Goal: Task Accomplishment & Management: Use online tool/utility

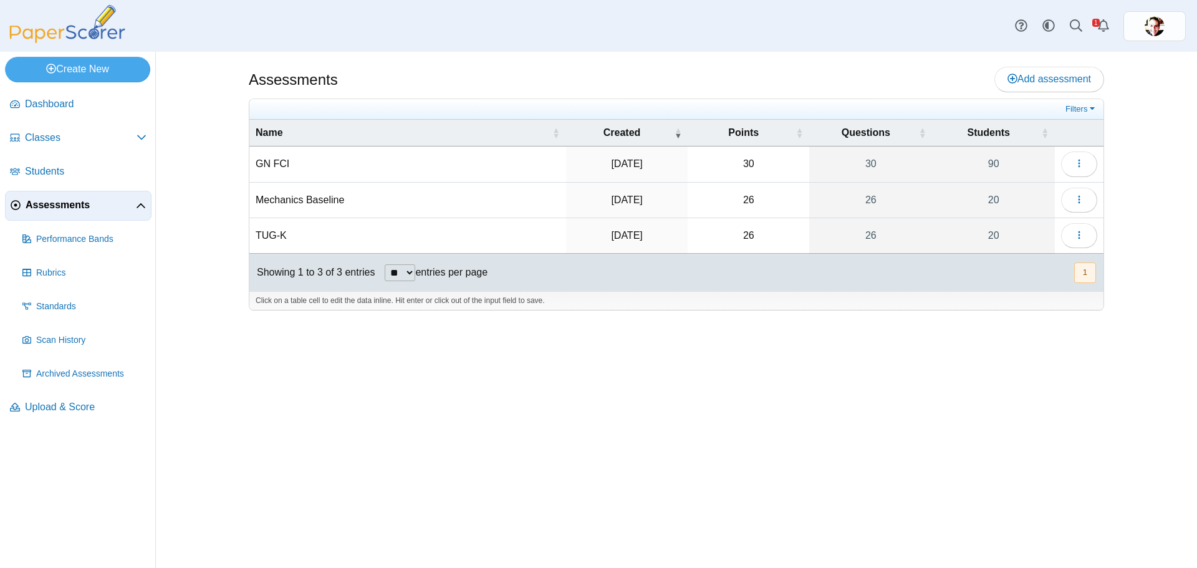
click at [52, 208] on span "Assessments" at bounding box center [81, 205] width 110 height 14
click at [1048, 74] on span "Add assessment" at bounding box center [1050, 79] width 84 height 11
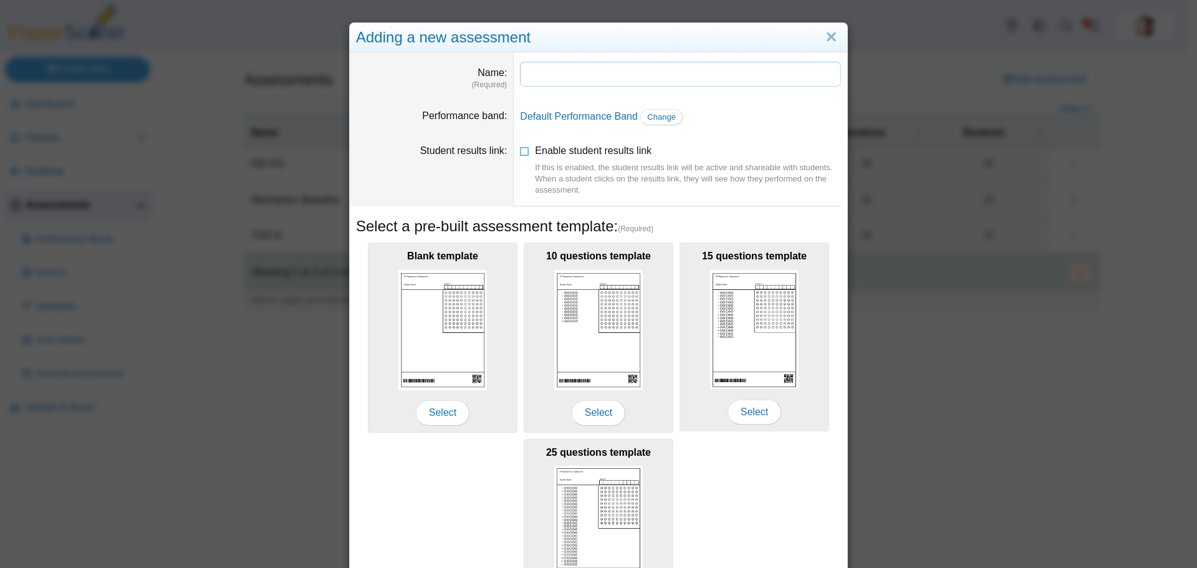
click at [573, 78] on input "Name" at bounding box center [680, 74] width 321 height 25
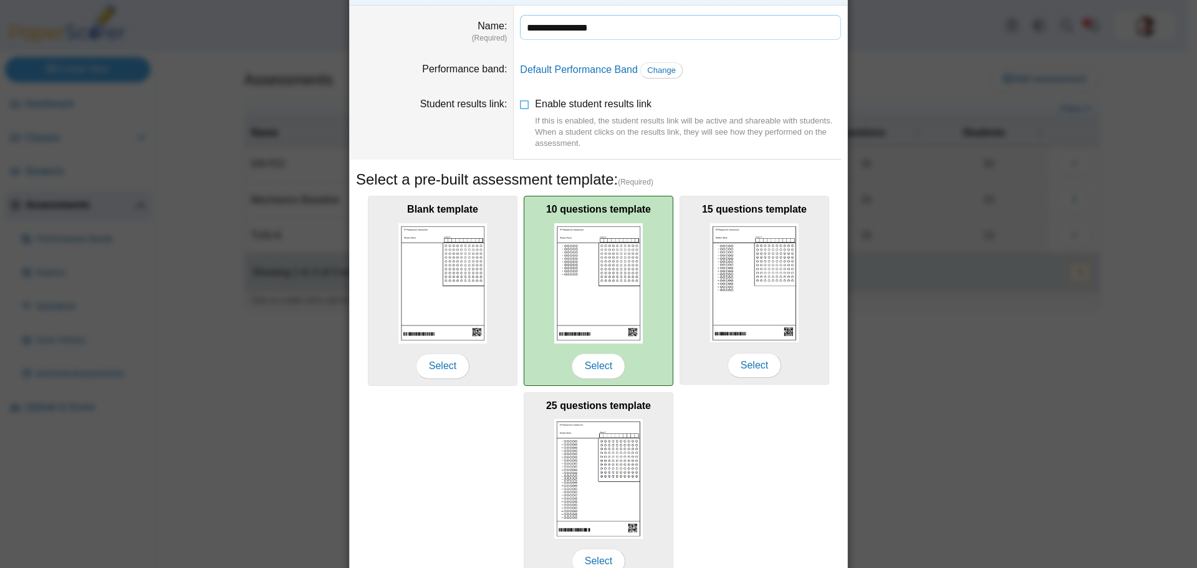
scroll to position [110, 0]
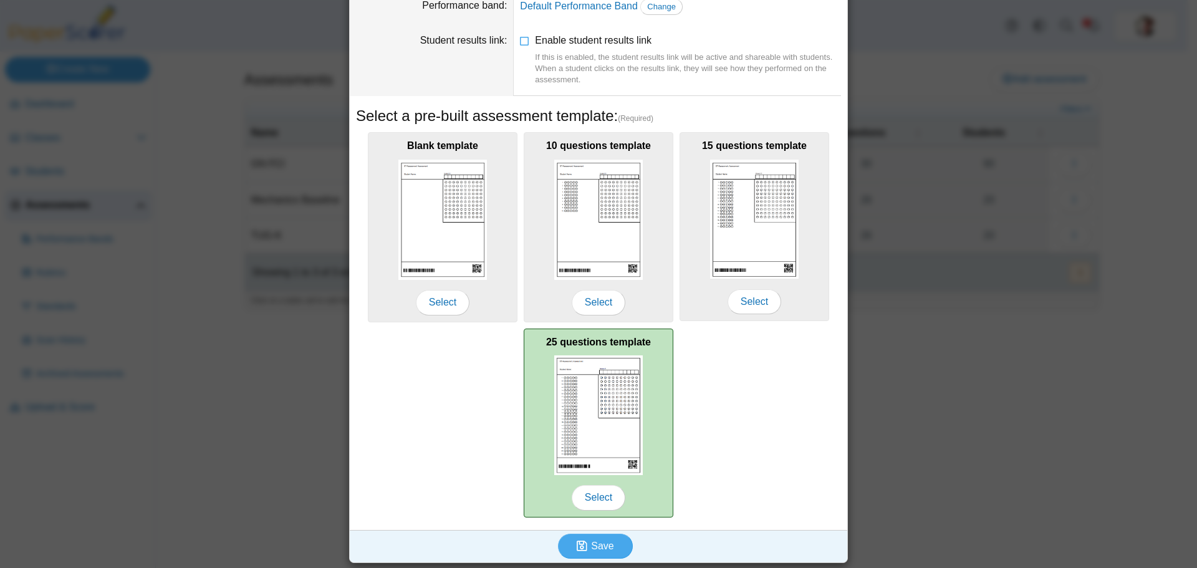
type input "**********"
click at [586, 412] on img at bounding box center [598, 415] width 89 height 120
click at [589, 491] on span "Select" at bounding box center [599, 497] width 54 height 25
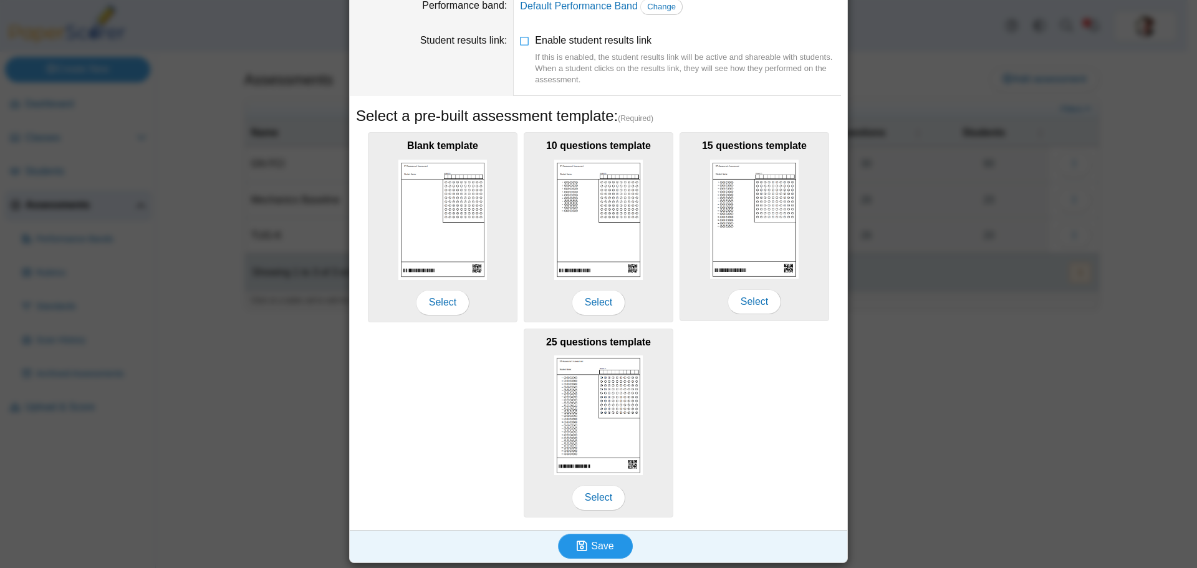
click at [617, 543] on button "Save" at bounding box center [595, 546] width 75 height 25
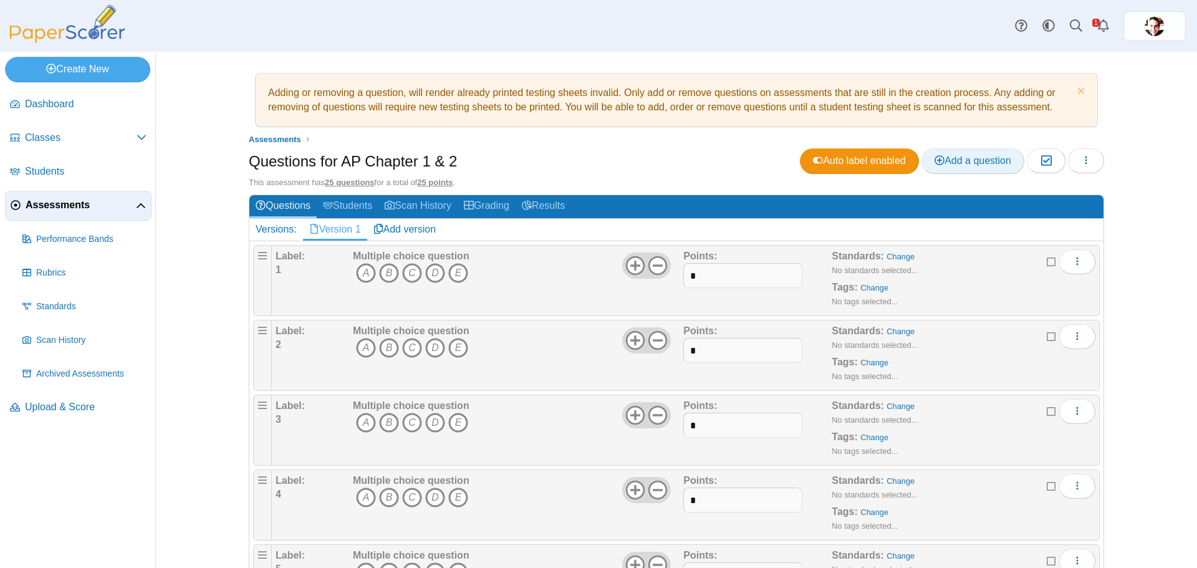
click at [983, 163] on span "Add a question" at bounding box center [973, 160] width 77 height 11
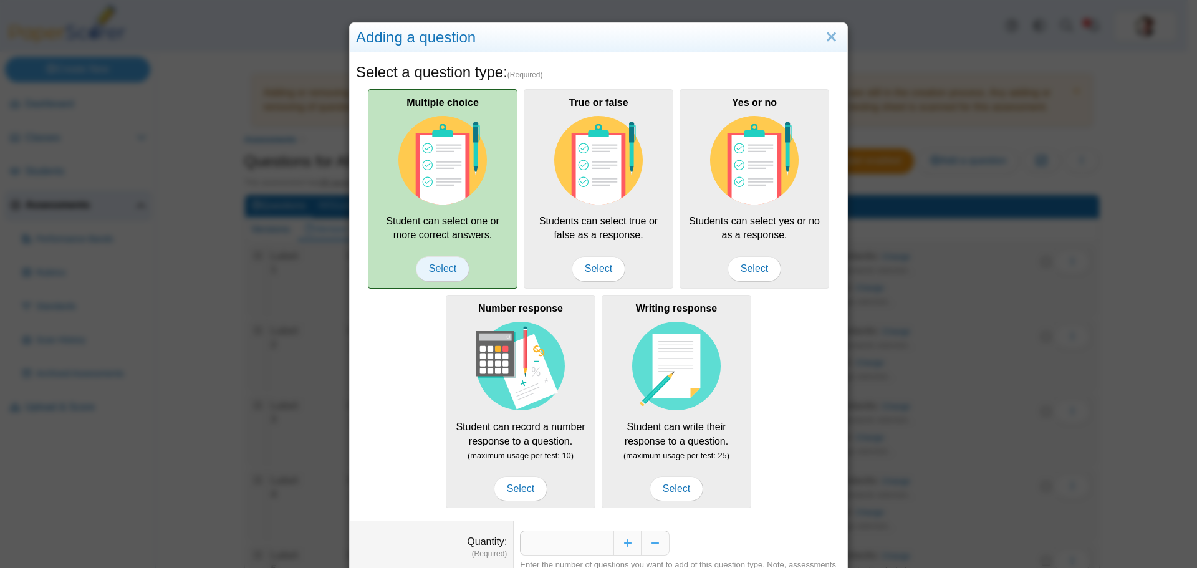
click at [442, 266] on span "Select" at bounding box center [443, 268] width 54 height 25
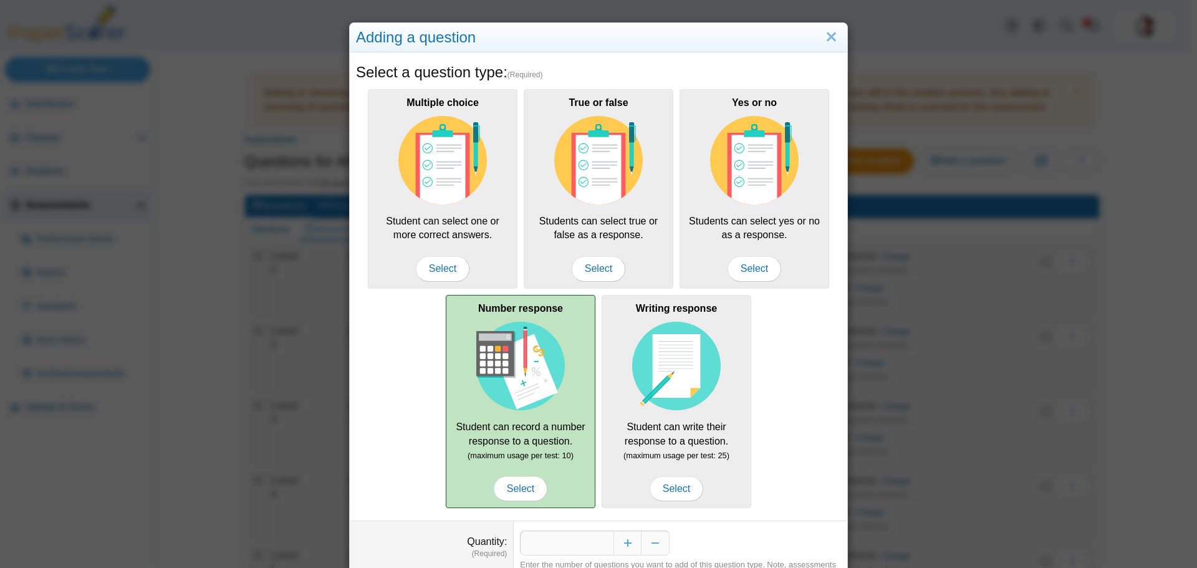
scroll to position [62, 0]
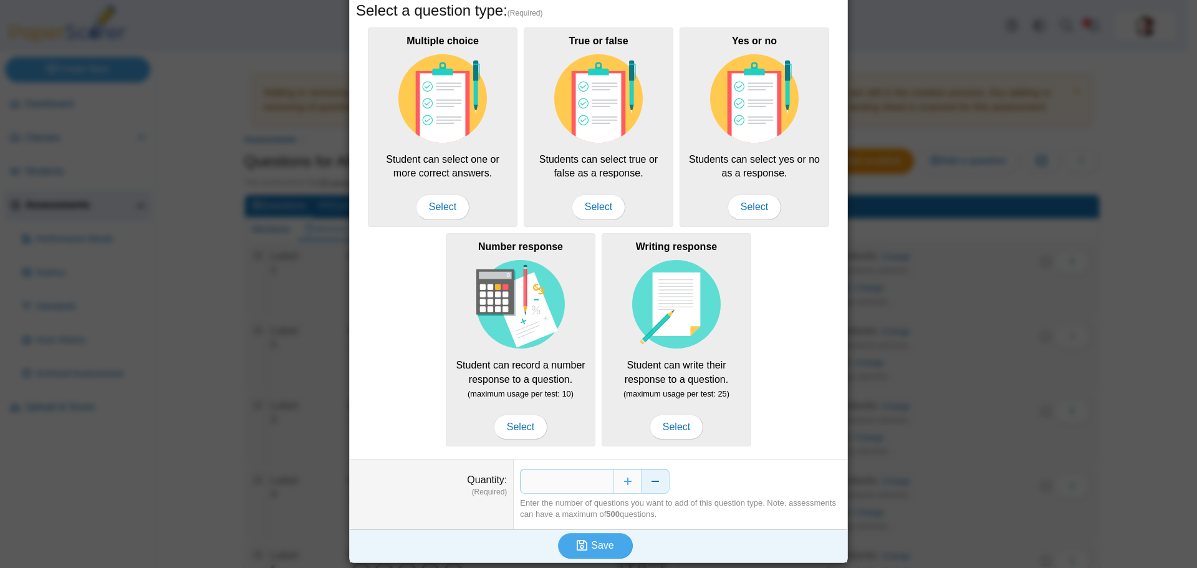
click at [659, 481] on button "Decrease" at bounding box center [656, 481] width 28 height 25
click at [625, 478] on button "Increase" at bounding box center [628, 481] width 28 height 25
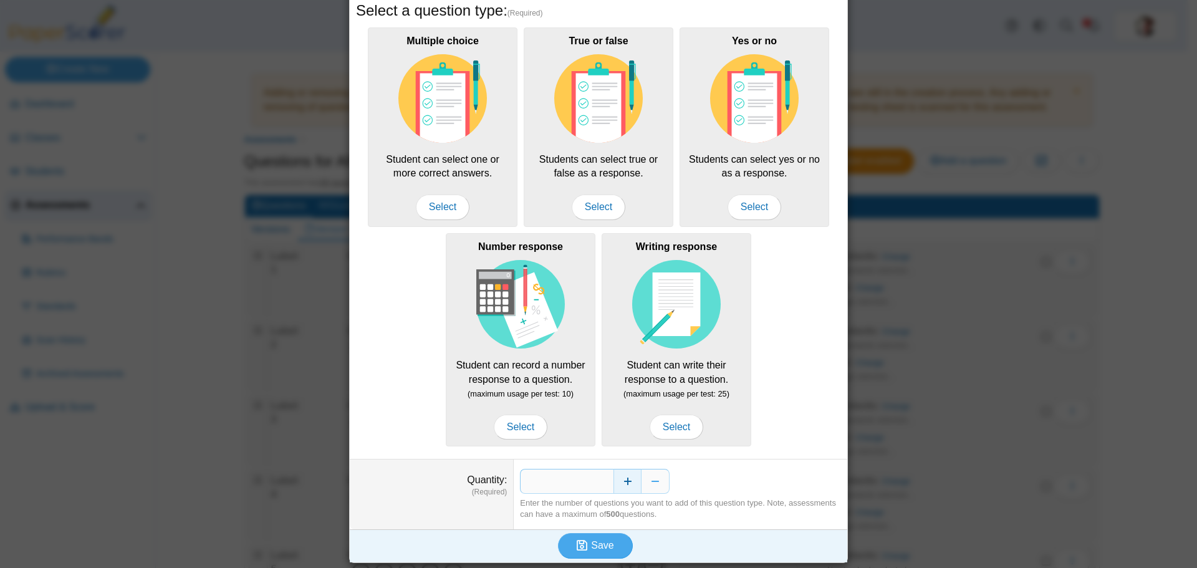
click at [625, 478] on button "Increase" at bounding box center [628, 481] width 28 height 25
type input "*"
click at [594, 551] on button "Save" at bounding box center [595, 545] width 75 height 25
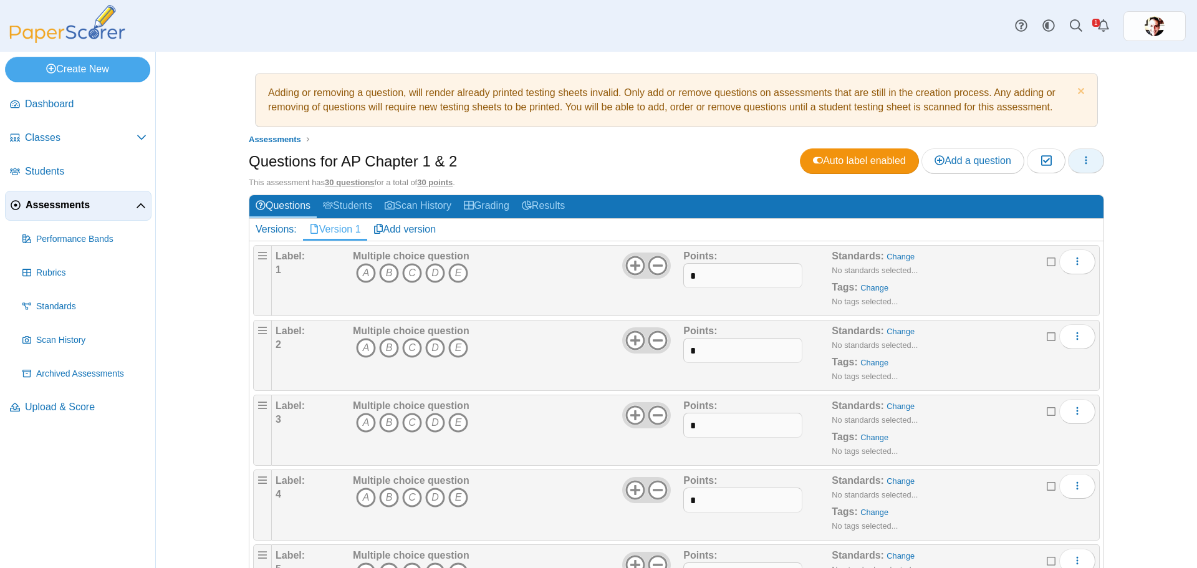
click at [1095, 162] on button "button" at bounding box center [1086, 160] width 36 height 25
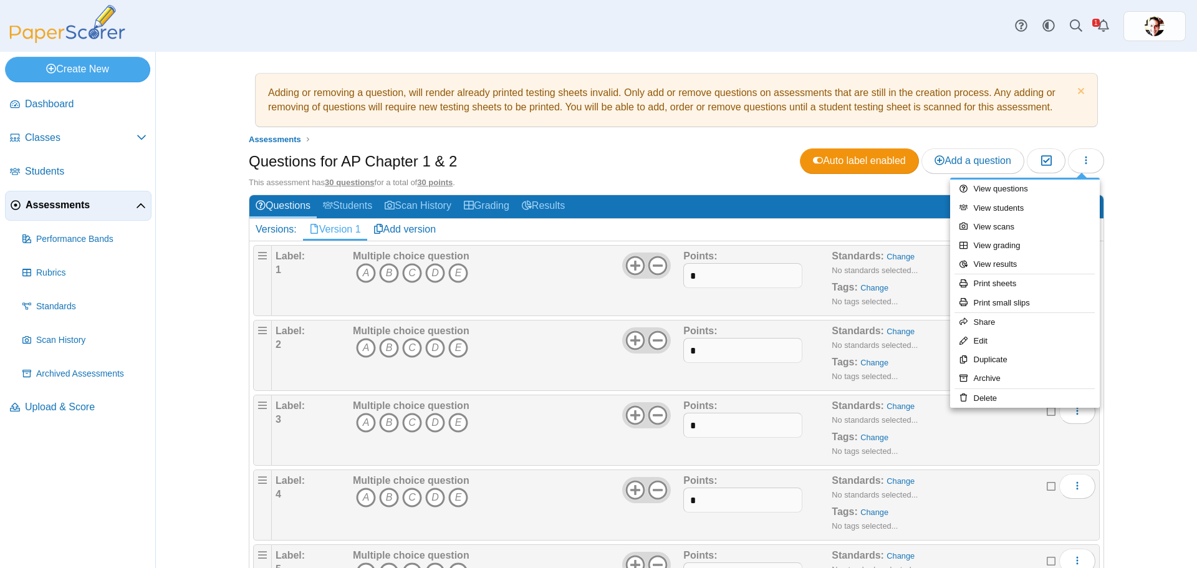
click at [40, 206] on span "Assessments" at bounding box center [81, 205] width 110 height 14
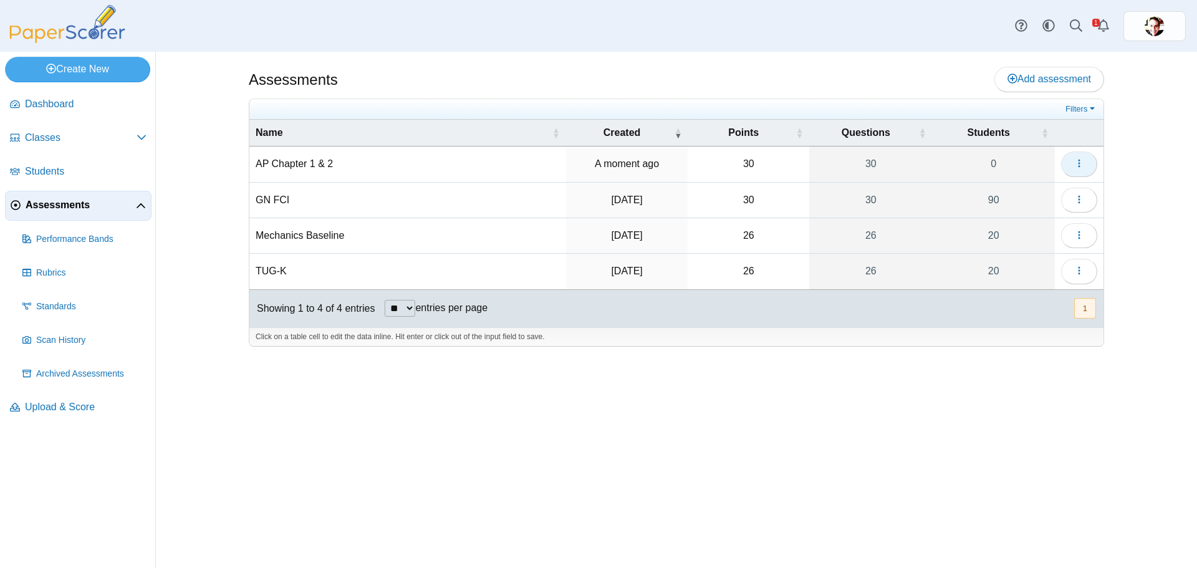
click at [1079, 166] on use "button" at bounding box center [1079, 164] width 2 height 8
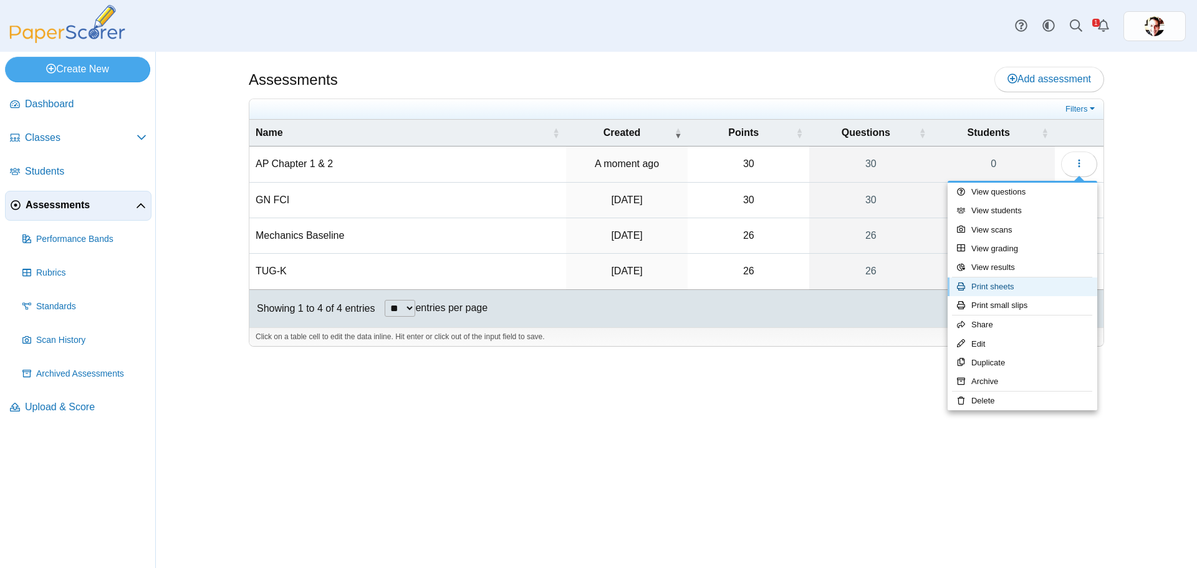
click at [1022, 292] on link "Print sheets" at bounding box center [1023, 287] width 150 height 19
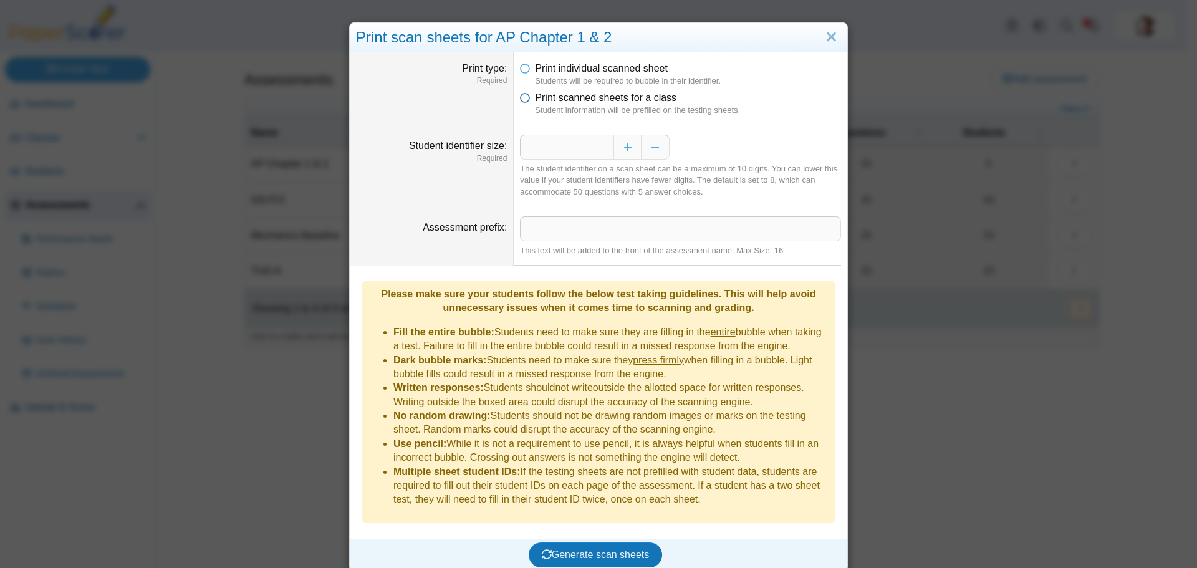
click at [523, 98] on icon at bounding box center [525, 95] width 10 height 9
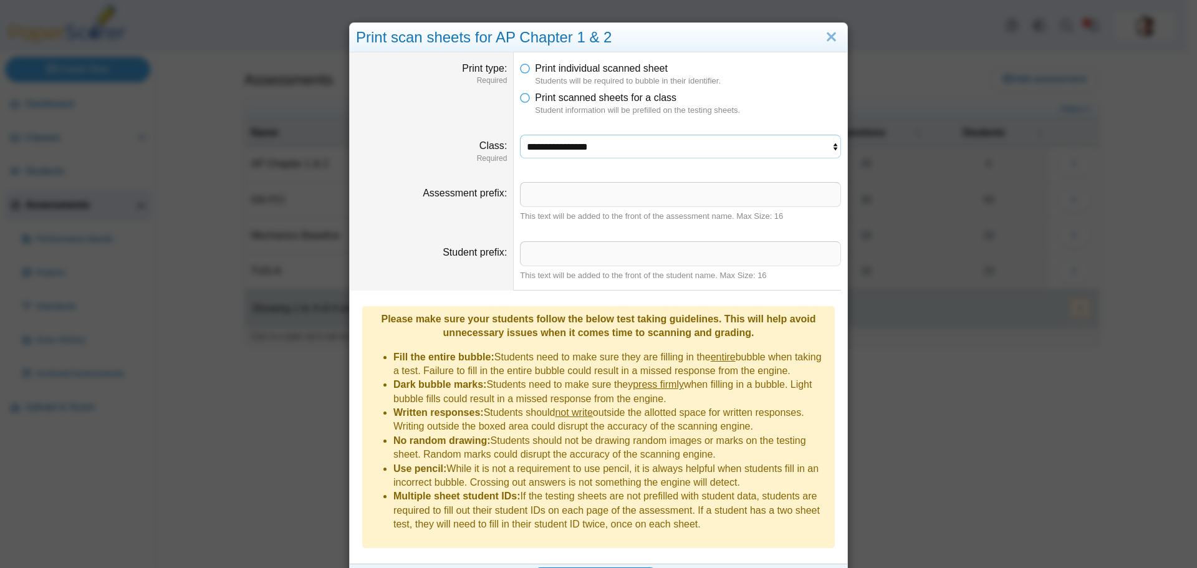
click at [534, 145] on select "**********" at bounding box center [680, 147] width 321 height 24
select select "**********"
click at [520, 135] on select "**********" at bounding box center [680, 147] width 321 height 24
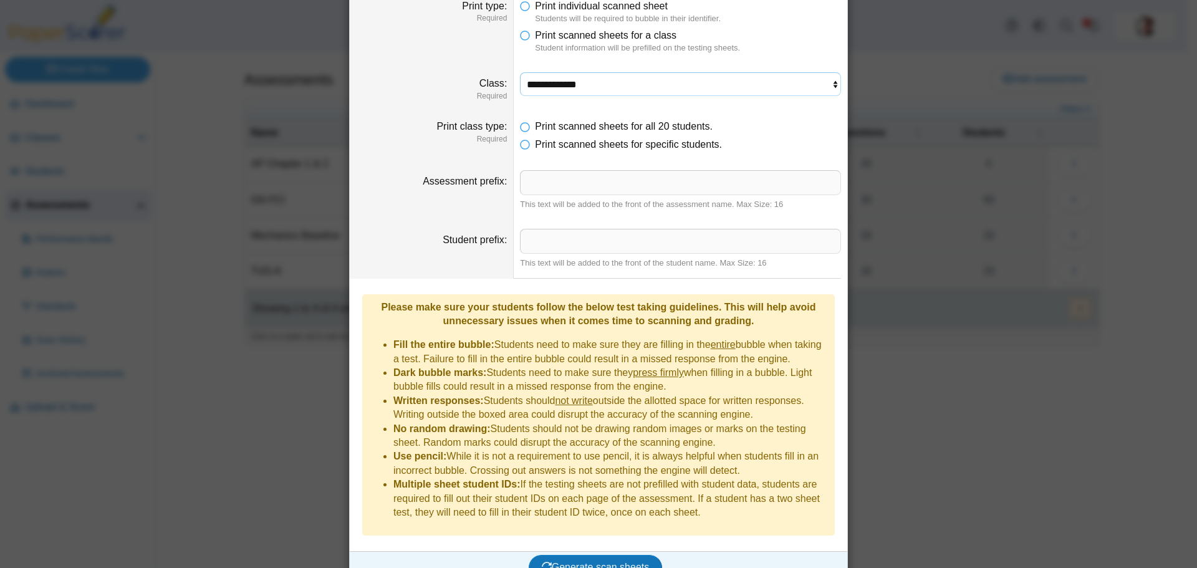
scroll to position [65, 0]
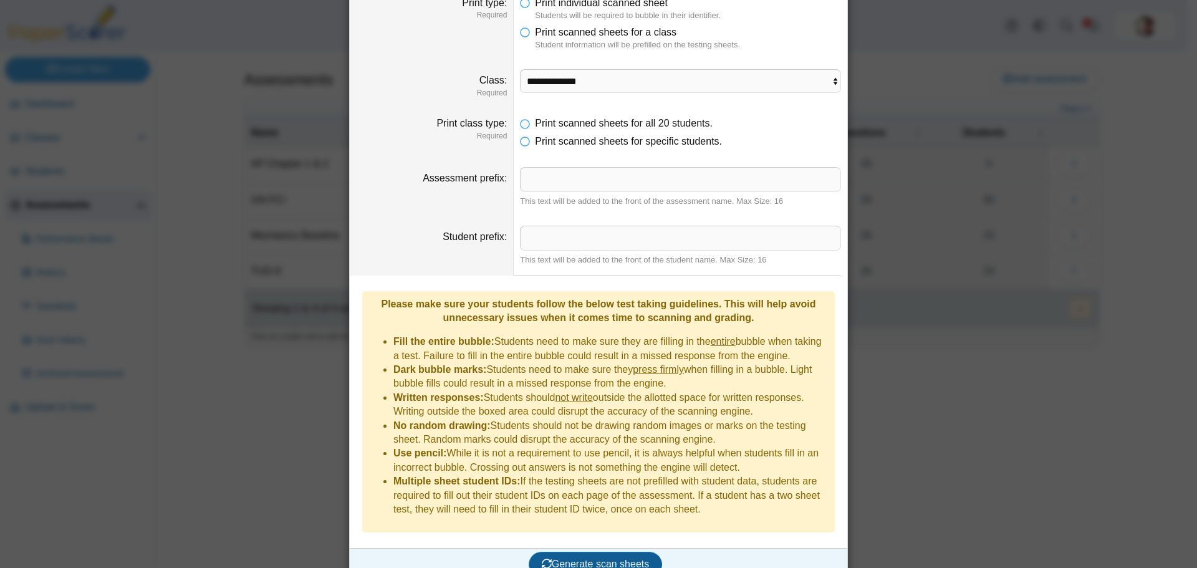
click at [618, 559] on span "Generate scan sheets" at bounding box center [596, 564] width 108 height 11
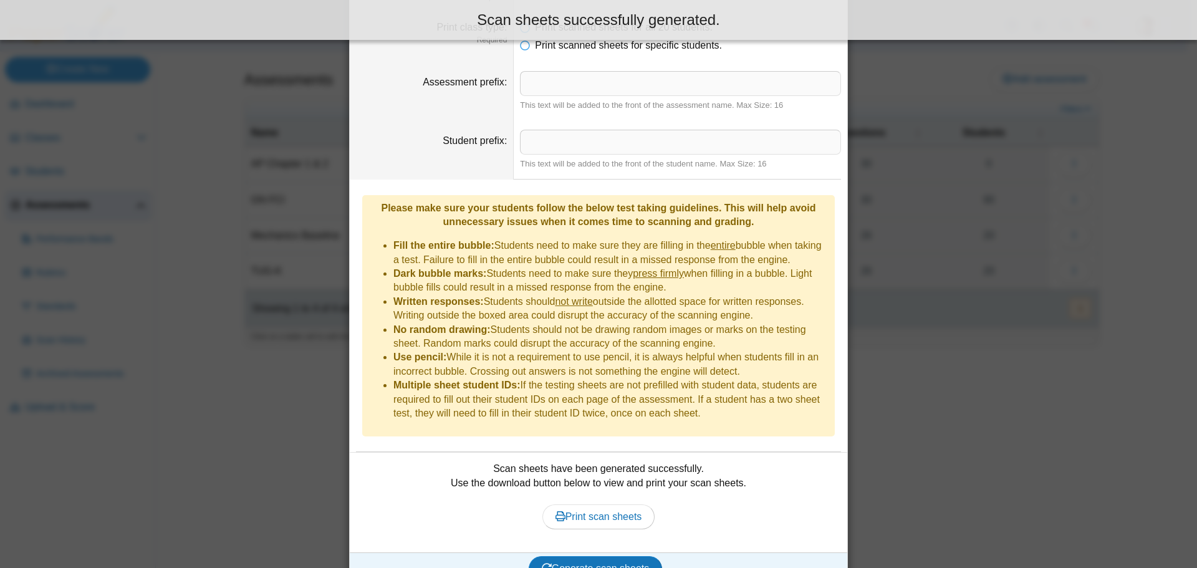
scroll to position [166, 0]
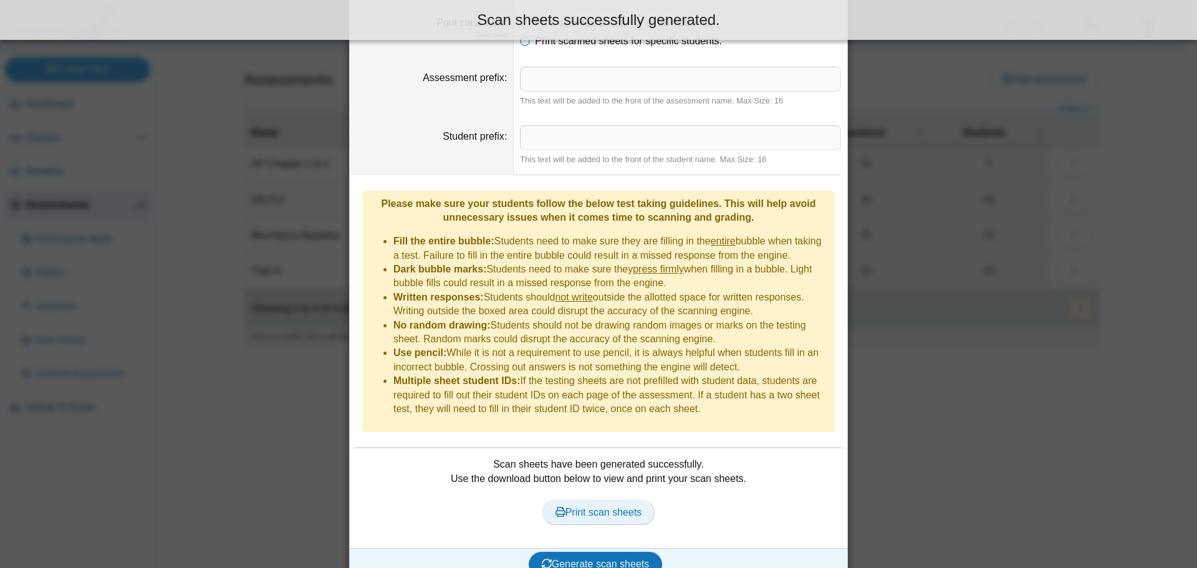
click at [594, 507] on span "Print scan sheets" at bounding box center [599, 512] width 87 height 11
